Goal: Task Accomplishment & Management: Manage account settings

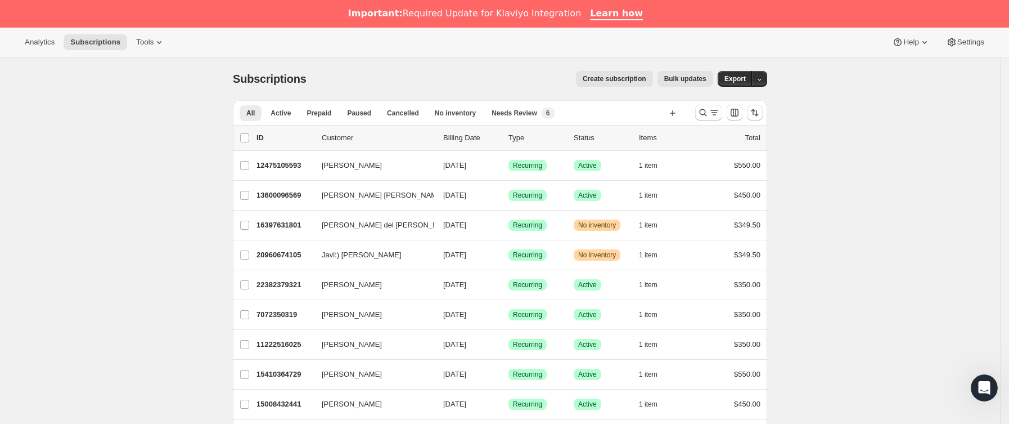
click at [706, 114] on icon "Buscar y filtrar resultados" at bounding box center [702, 112] width 11 height 11
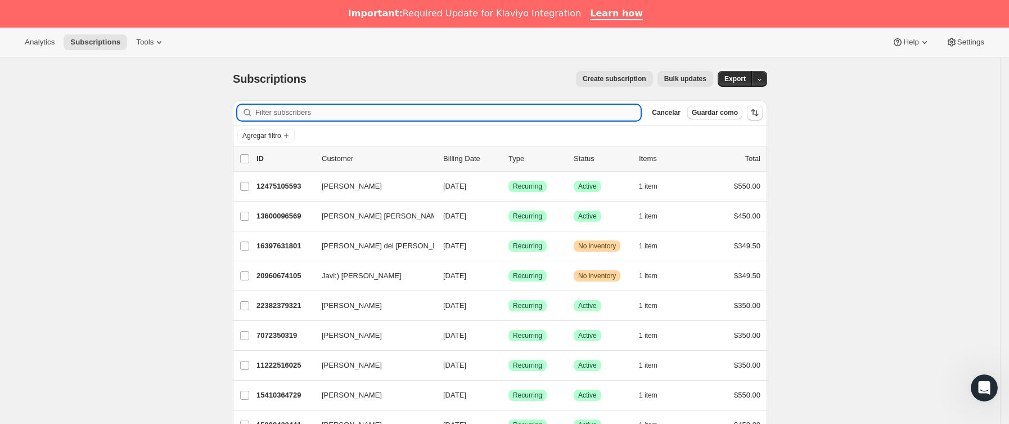
paste input "[EMAIL_ADDRESS][DOMAIN_NAME]"
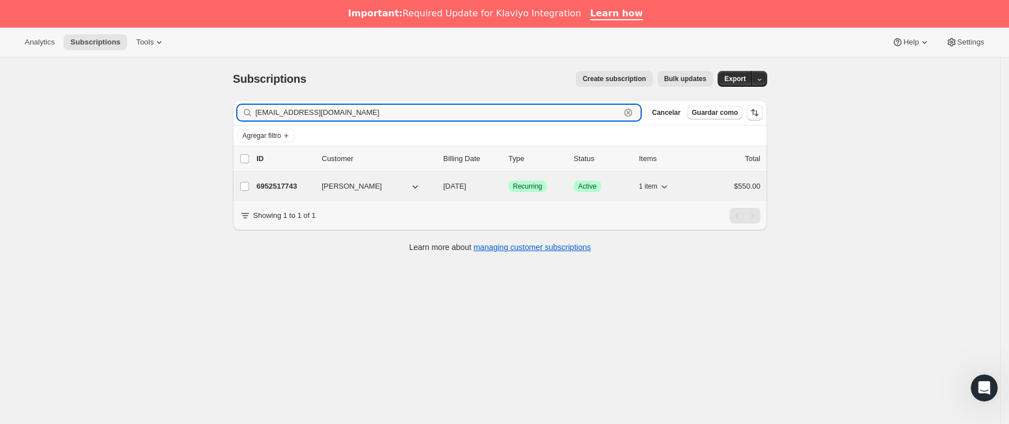
type input "[EMAIL_ADDRESS][DOMAIN_NAME]"
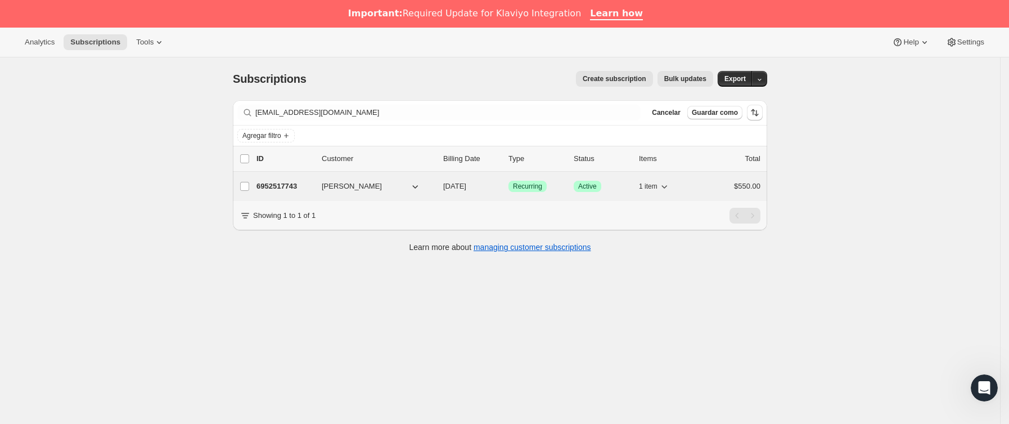
click at [326, 188] on span "[PERSON_NAME]" at bounding box center [352, 186] width 60 height 11
click at [309, 182] on p "6952517743" at bounding box center [284, 186] width 56 height 11
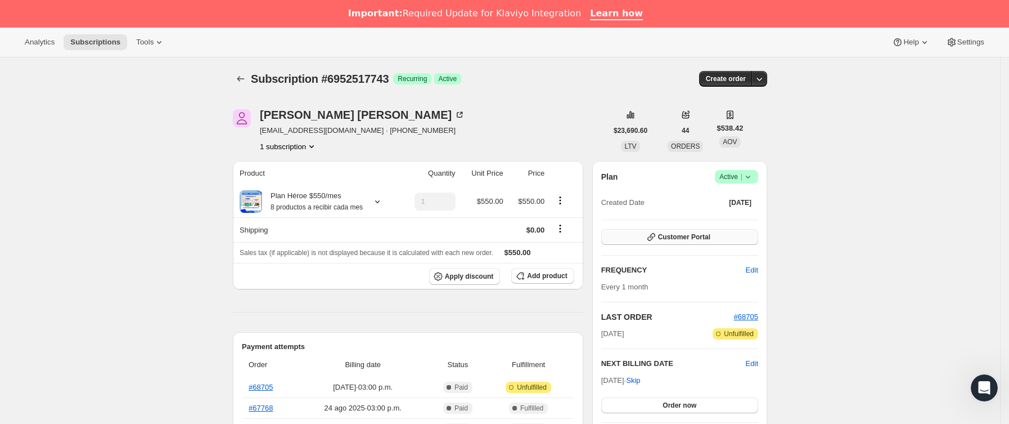
click at [636, 238] on button "Customer Portal" at bounding box center [679, 237] width 157 height 16
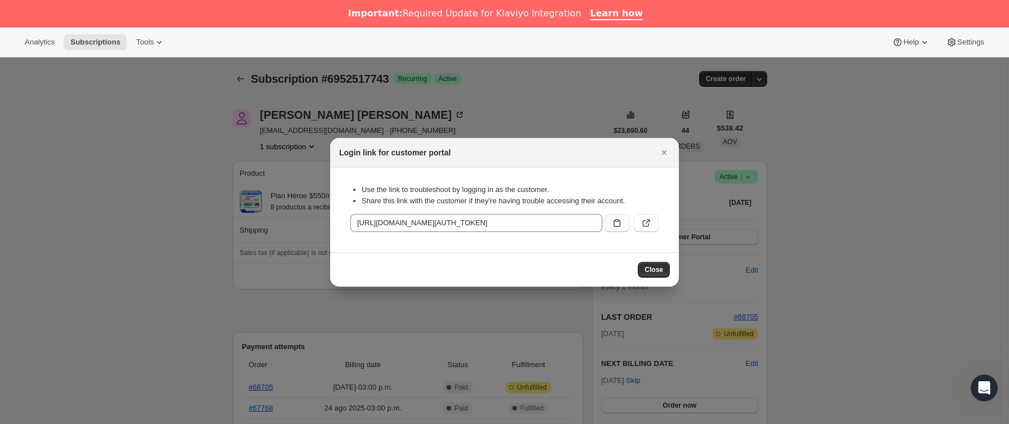
click at [618, 226] on icon ":rcb:" at bounding box center [617, 223] width 7 height 8
click at [658, 145] on button "Cerrar" at bounding box center [664, 153] width 16 height 16
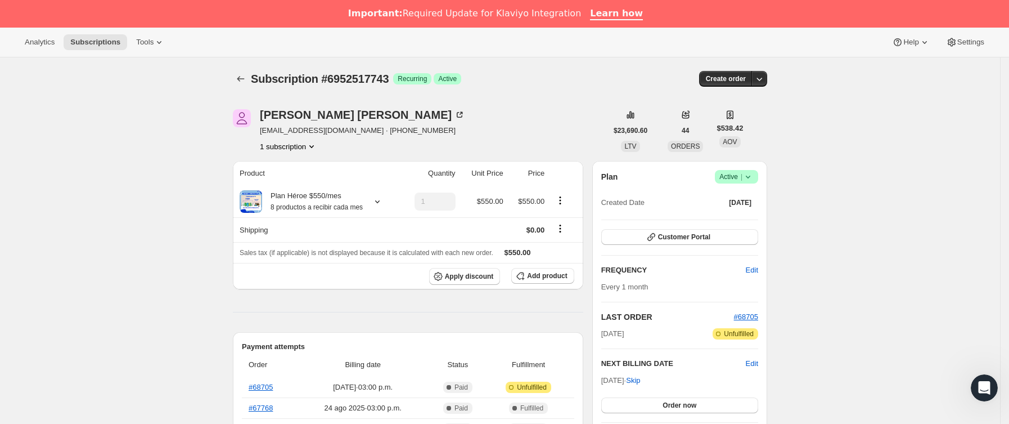
click at [748, 322] on span "#68705" at bounding box center [746, 316] width 24 height 11
click at [756, 318] on span "#68705" at bounding box center [746, 316] width 24 height 8
click at [240, 73] on button "Subscriptions" at bounding box center [241, 79] width 16 height 16
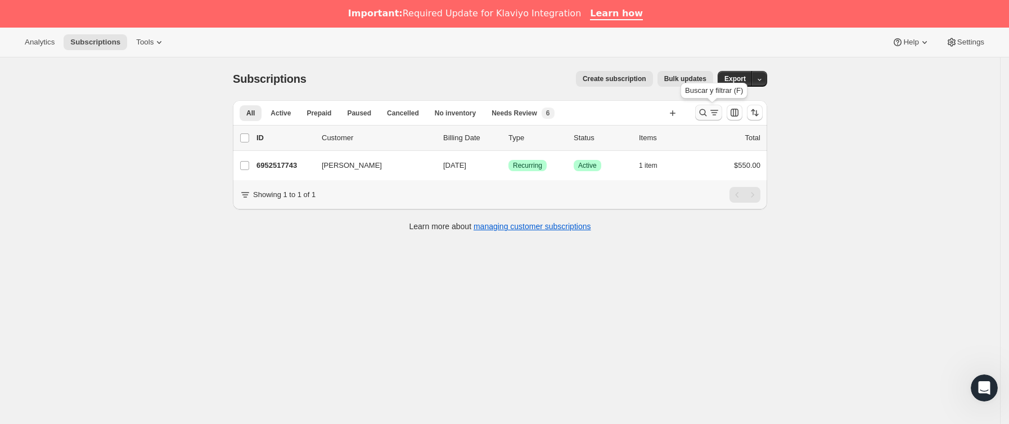
click at [717, 111] on icon "Buscar y filtrar resultados" at bounding box center [714, 112] width 11 height 11
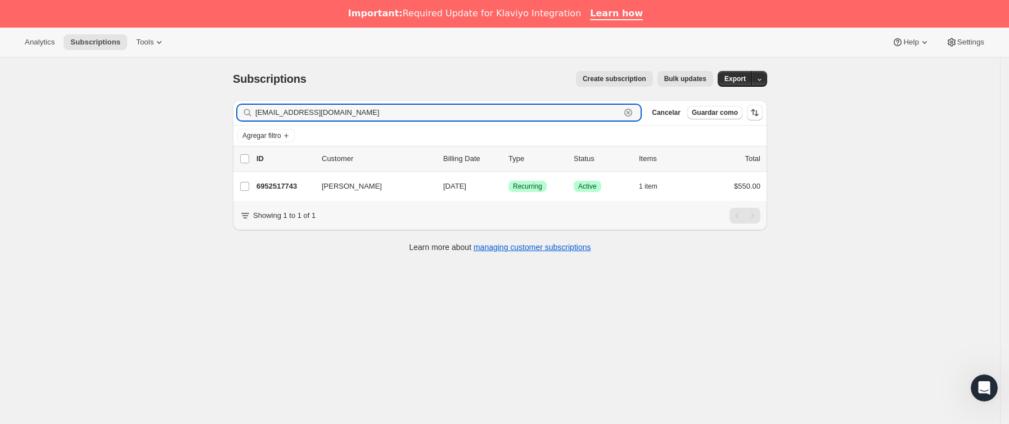
drag, startPoint x: 390, startPoint y: 120, endPoint x: 39, endPoint y: 127, distance: 351.0
click at [39, 127] on div "Subscriptions. Esta página está lista Subscriptions Create subscription Bulk up…" at bounding box center [500, 269] width 1000 height 424
paste input "katiew910@hot"
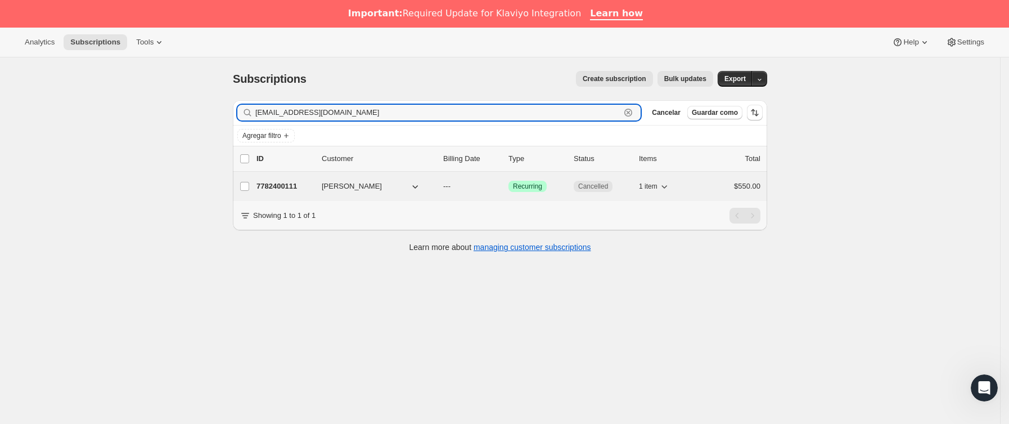
type input "[EMAIL_ADDRESS][DOMAIN_NAME]"
click at [306, 183] on p "7782400111" at bounding box center [284, 186] width 56 height 11
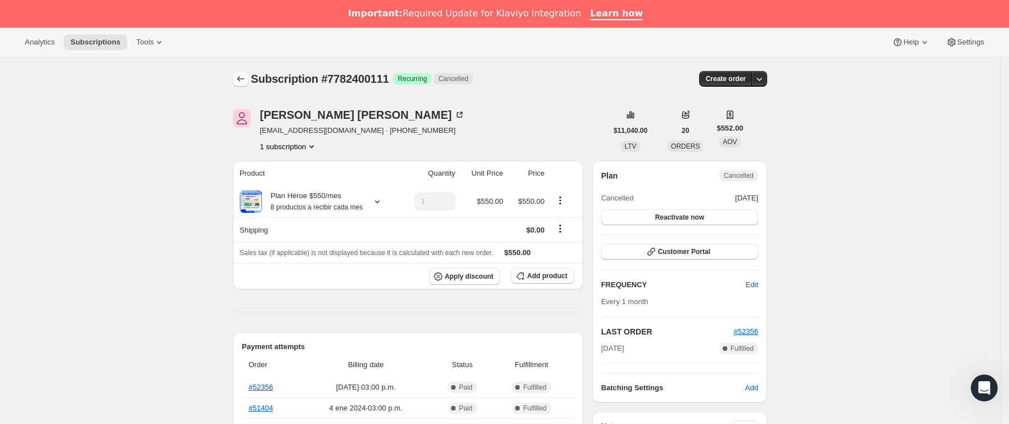
click at [241, 83] on icon "Subscriptions" at bounding box center [240, 78] width 11 height 11
